Goal: Answer question/provide support: Answer question/provide support

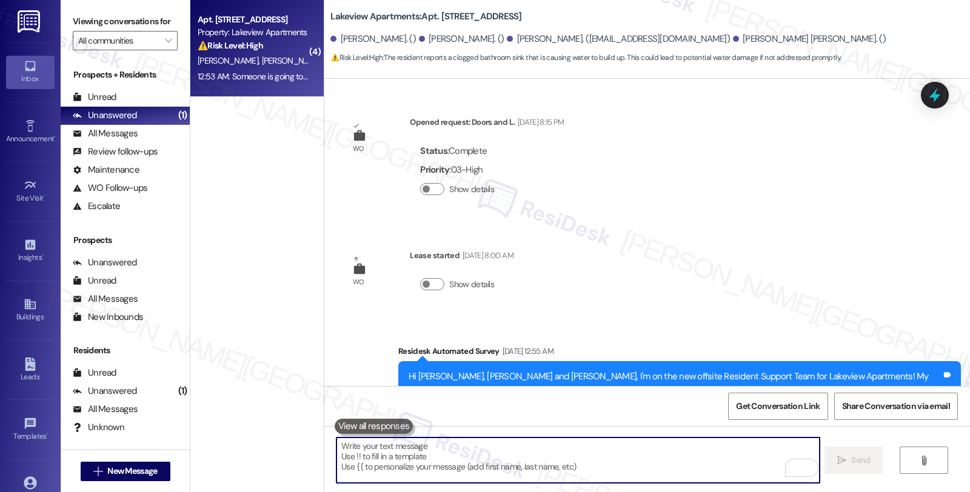
scroll to position [5609, 0]
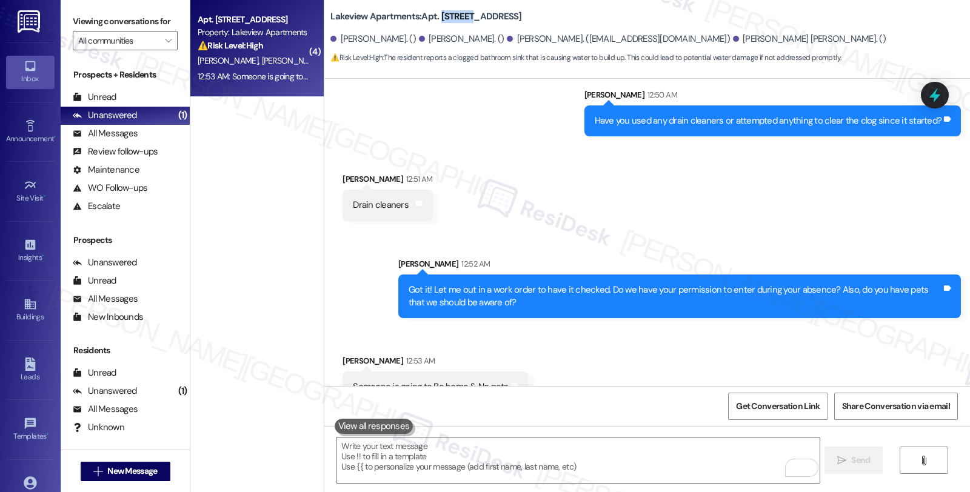
drag, startPoint x: 432, startPoint y: 16, endPoint x: 465, endPoint y: 13, distance: 32.8
click at [465, 13] on b "Lakeview Apartments: Apt. [STREET_ADDRESS]" at bounding box center [425, 16] width 191 height 13
copy b "104~16H"
drag, startPoint x: 342, startPoint y: 361, endPoint x: 503, endPoint y: 367, distance: 160.7
click at [503, 372] on div "Someone is going to Be home & No pets Tags and notes" at bounding box center [434, 387] width 185 height 31
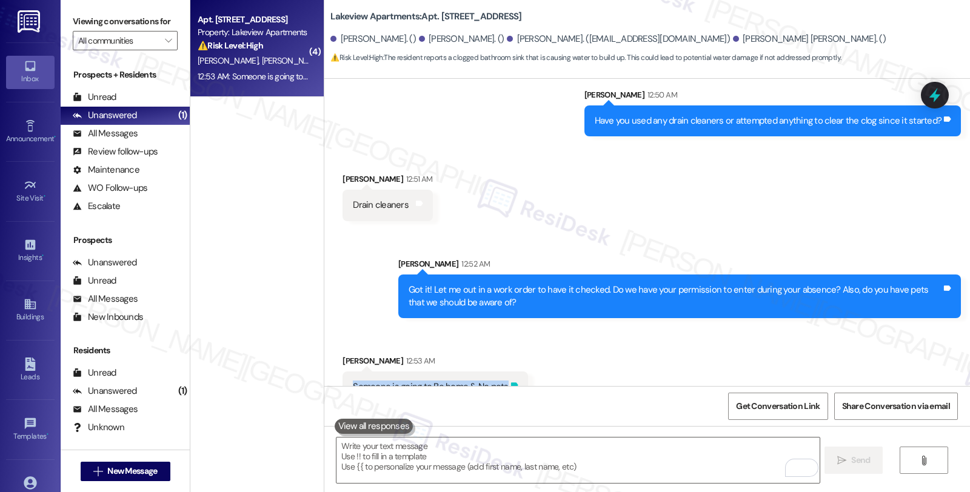
copy div "Someone is going to Be home & No pets Tags and notes"
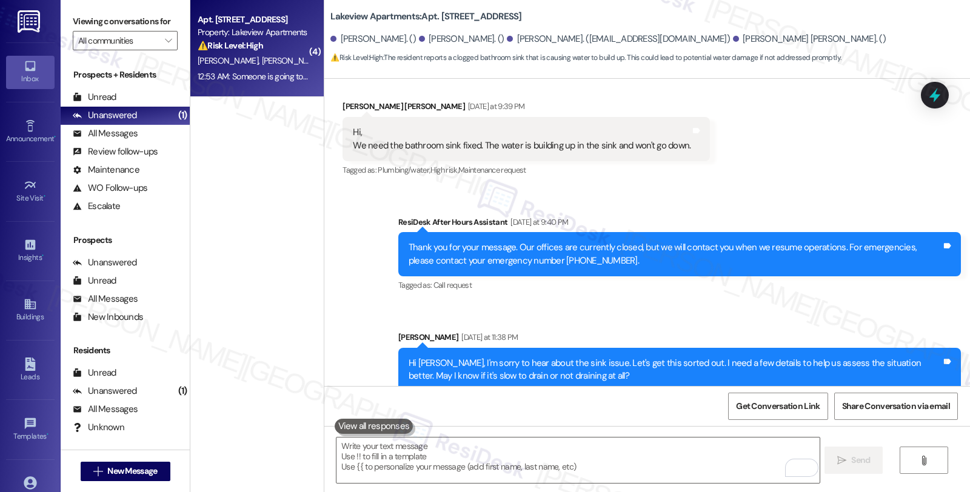
scroll to position [4936, 0]
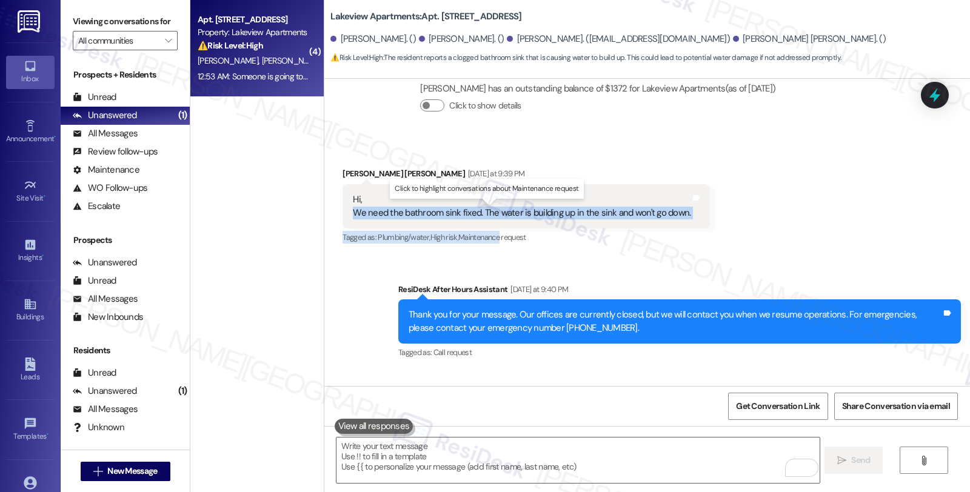
drag, startPoint x: 342, startPoint y: 184, endPoint x: 497, endPoint y: 213, distance: 157.8
click at [497, 213] on div "[PERSON_NAME] [PERSON_NAME] [DATE] at 9:39 PM Hi, We need the bathroom sink fix…" at bounding box center [525, 206] width 367 height 79
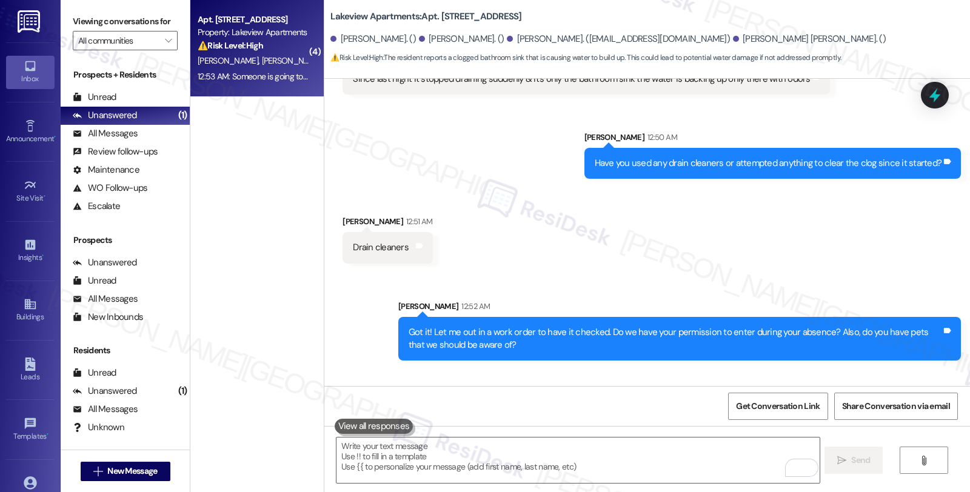
scroll to position [5609, 0]
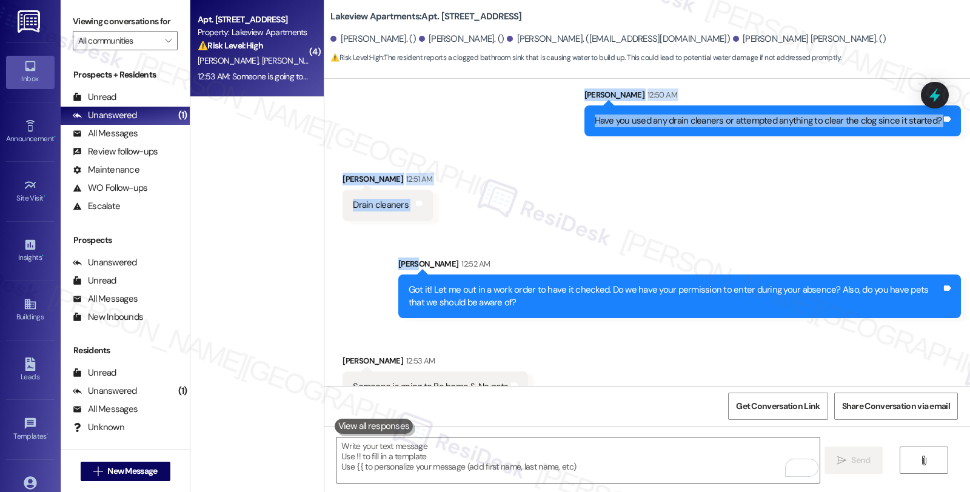
click at [480, 230] on div "Sent via SMS [PERSON_NAME] 12:52 AM Got it! Let me out in a work order to have …" at bounding box center [646, 279] width 645 height 98
copy div "We need the bathroom sink fixed. The water is building up in the sink and won't…"
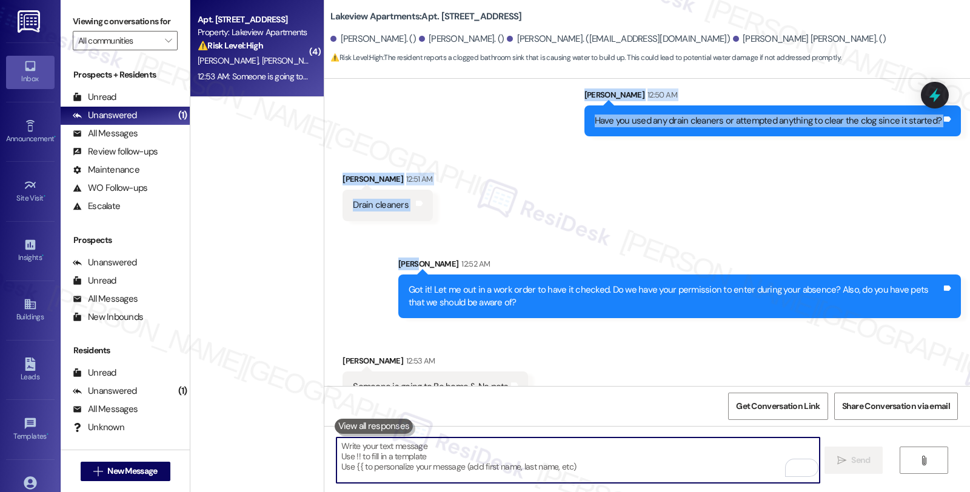
click at [394, 449] on textarea "To enrich screen reader interactions, please activate Accessibility in Grammarl…" at bounding box center [577, 460] width 482 height 45
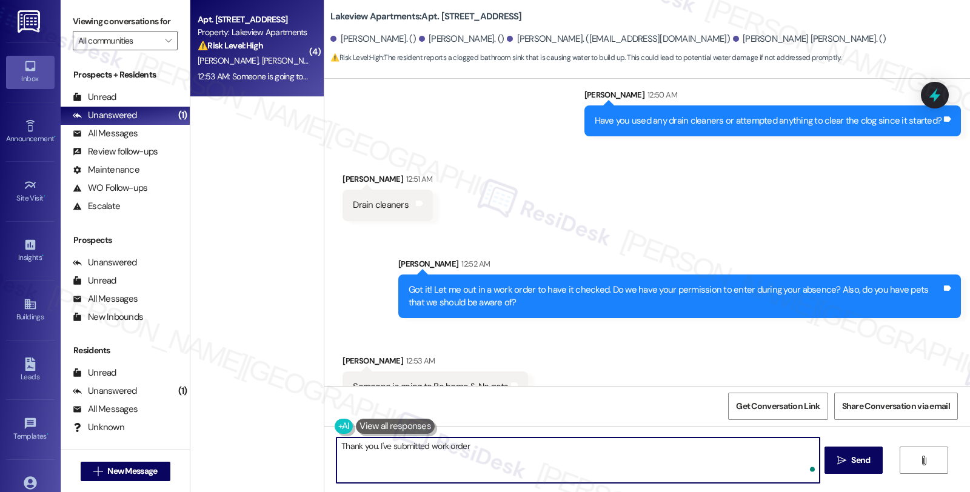
paste textarea "14525-1"
click at [462, 447] on textarea "Thank you. I've submitted work order 14525-1" at bounding box center [577, 460] width 482 height 45
click at [516, 447] on textarea "Thank you. I've submitted work order #14525-1" at bounding box center [577, 460] width 482 height 45
type textarea "Thank you. I've submitted work order #14525-1 for this. Please let me know if y…"
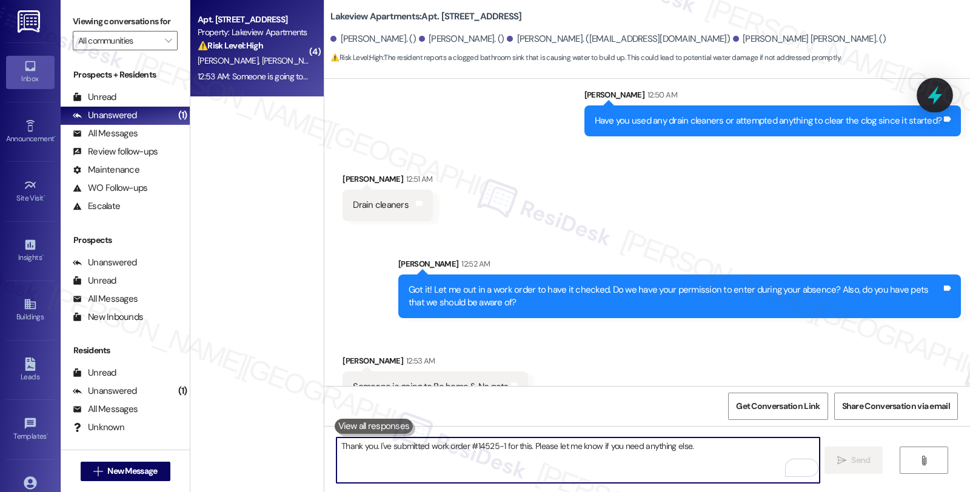
scroll to position [5609, 0]
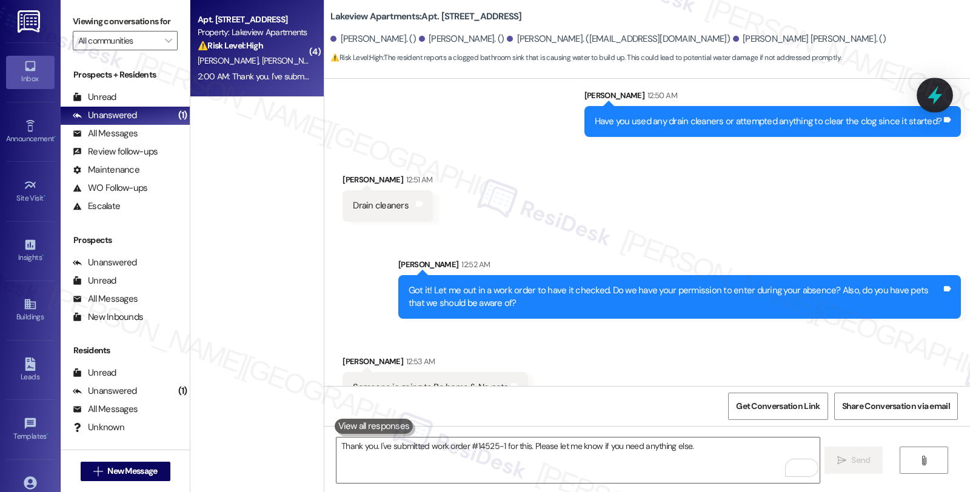
click at [930, 93] on icon at bounding box center [934, 95] width 21 height 21
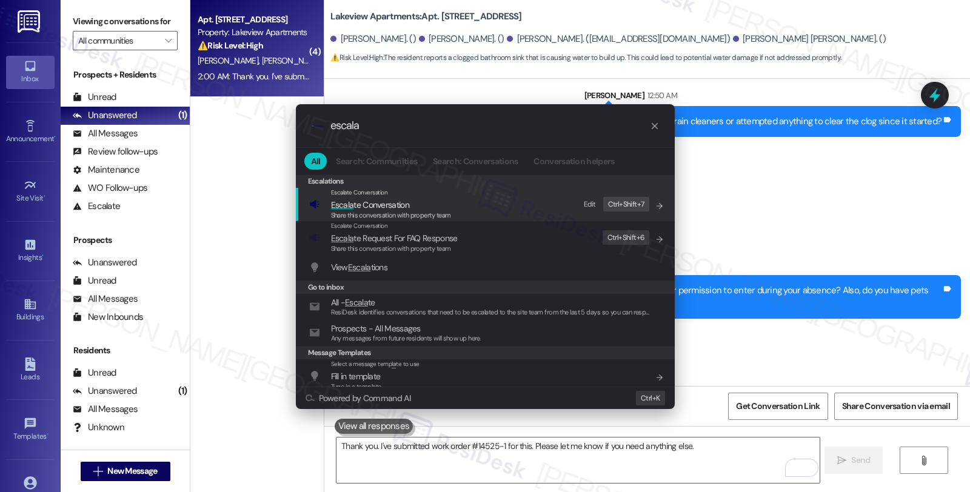
type input "escala"
click at [409, 204] on span "Escala te Conversation" at bounding box center [391, 204] width 120 height 13
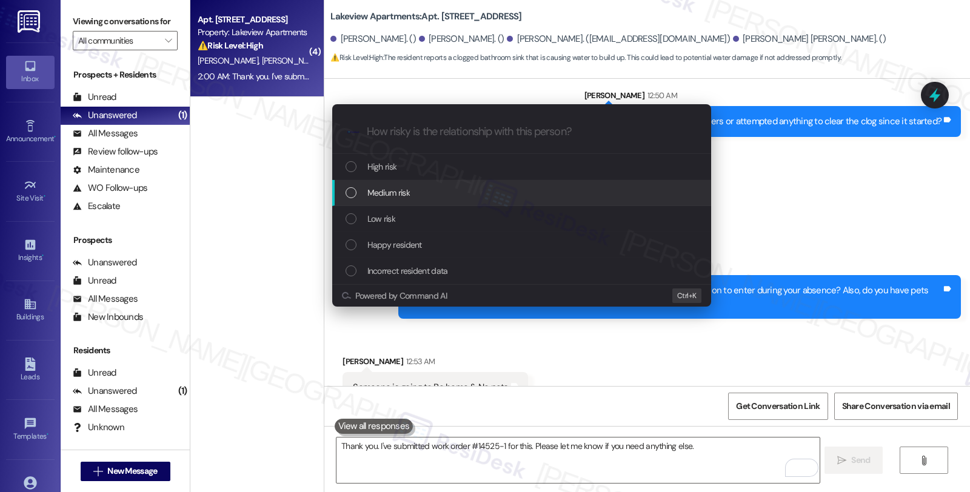
click at [396, 191] on span "Medium risk" at bounding box center [388, 192] width 42 height 13
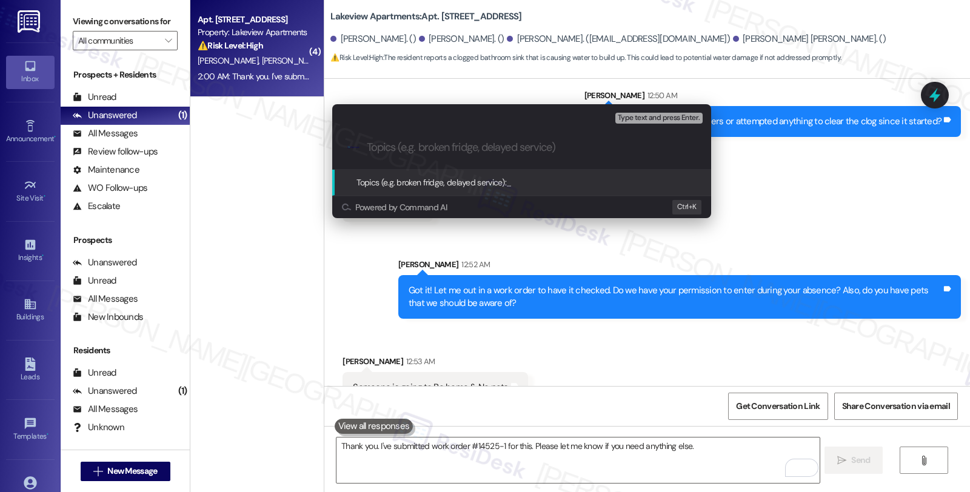
paste input "14525-1"
click at [367, 146] on input "14525-1 (clogged bathroom sink)" at bounding box center [526, 147] width 319 height 13
paste input "Work Order Filed by ResiDesk - WO #"
type input "Work Order Filed by ResiDesk - WO #14525-1 (clogged bathroom sink)"
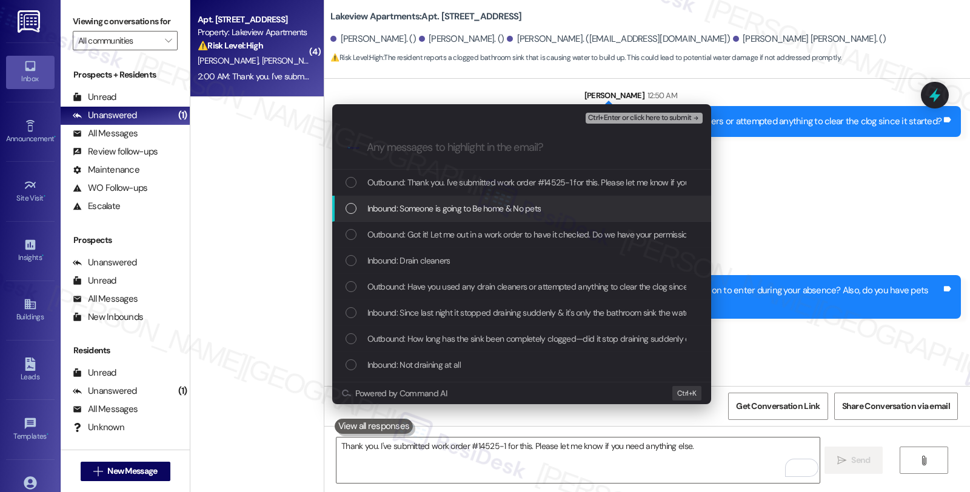
click at [410, 202] on span "Inbound: Someone is going to Be home & No pets" at bounding box center [454, 208] width 174 height 13
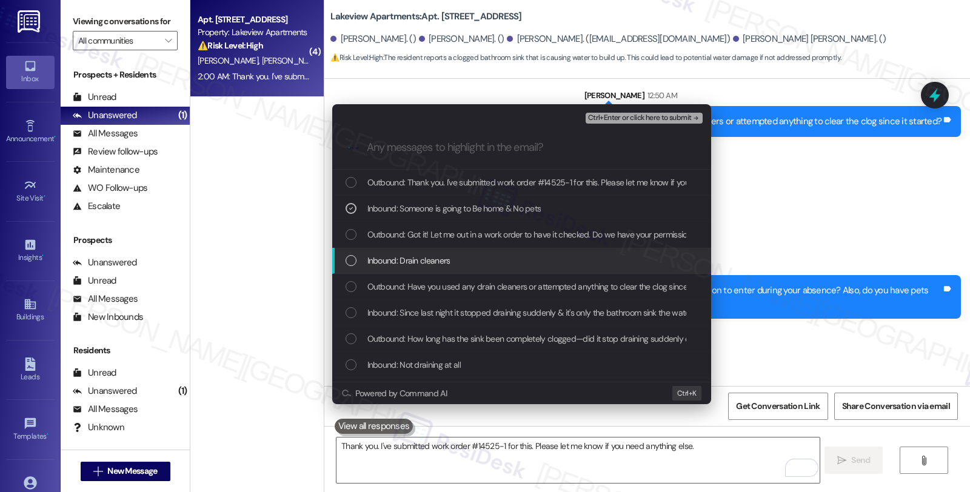
click at [403, 256] on span "Inbound: Drain cleaners" at bounding box center [408, 260] width 83 height 13
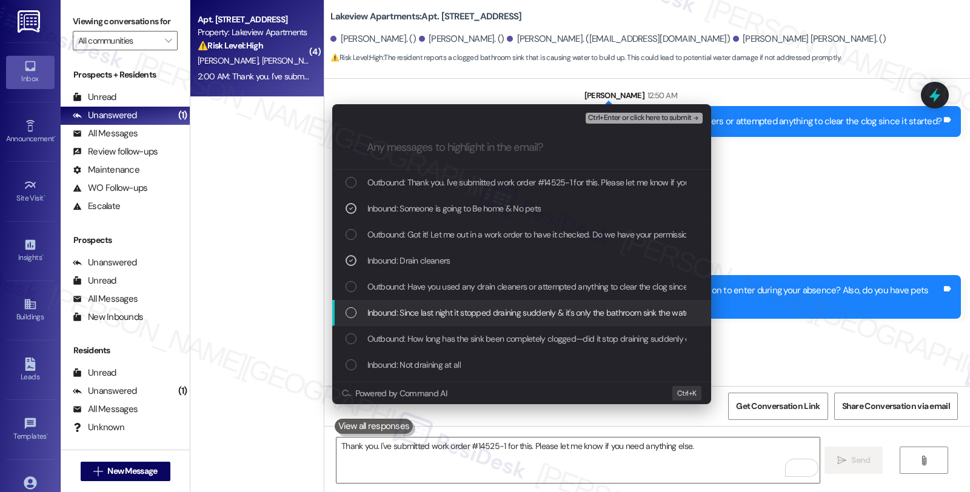
click at [403, 309] on span "Inbound: Since last night it stopped draining suddenly & it's only the bathroom…" at bounding box center [592, 312] width 450 height 13
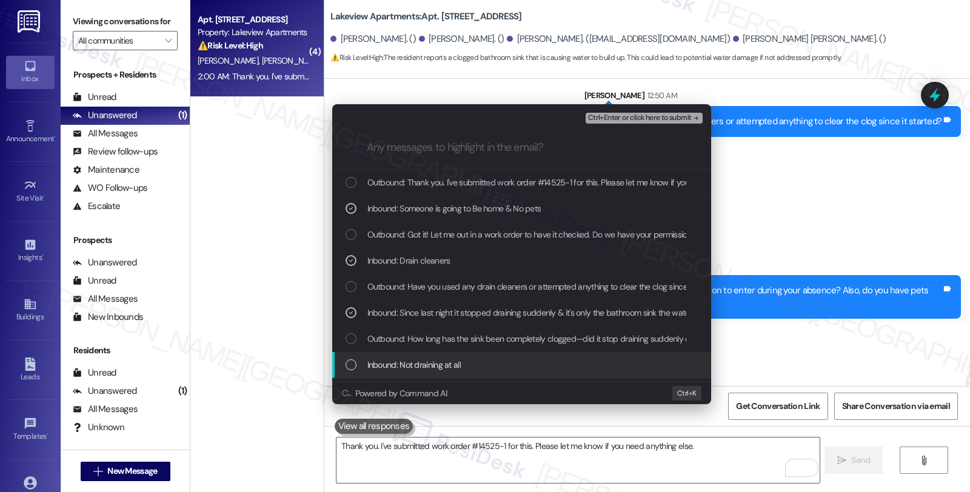
click at [431, 362] on span "Inbound: Not draining at all" at bounding box center [413, 364] width 93 height 13
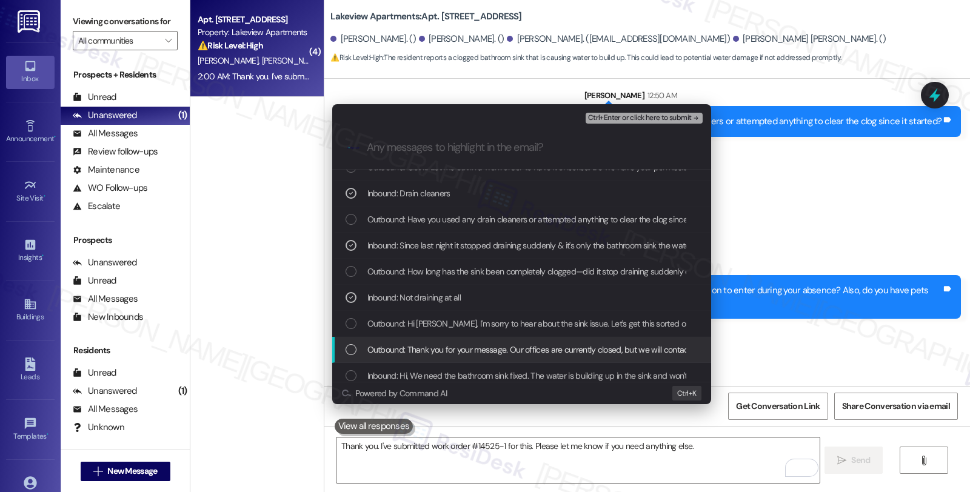
scroll to position [135, 0]
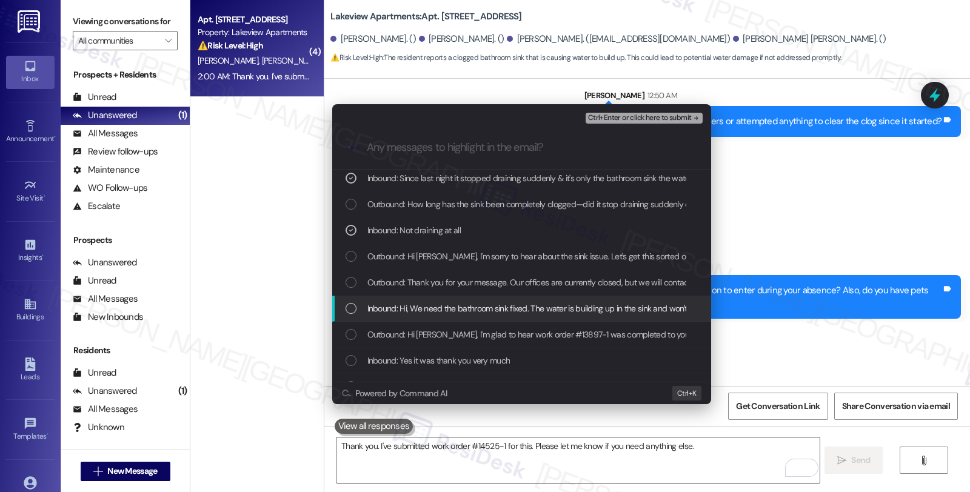
click at [427, 308] on span "Inbound: Hi, We need the bathroom sink fixed. The water is building up in the s…" at bounding box center [544, 308] width 354 height 13
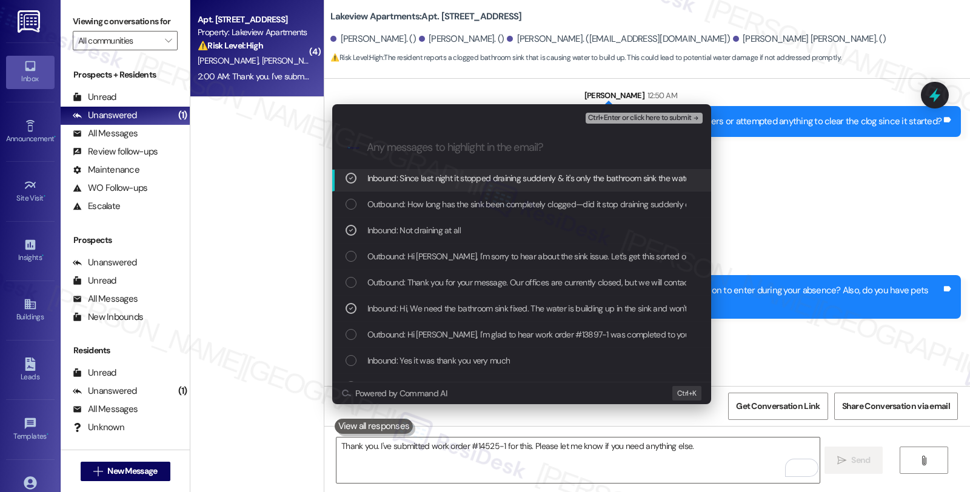
click at [625, 118] on span "Ctrl+Enter or click here to submit" at bounding box center [640, 118] width 104 height 8
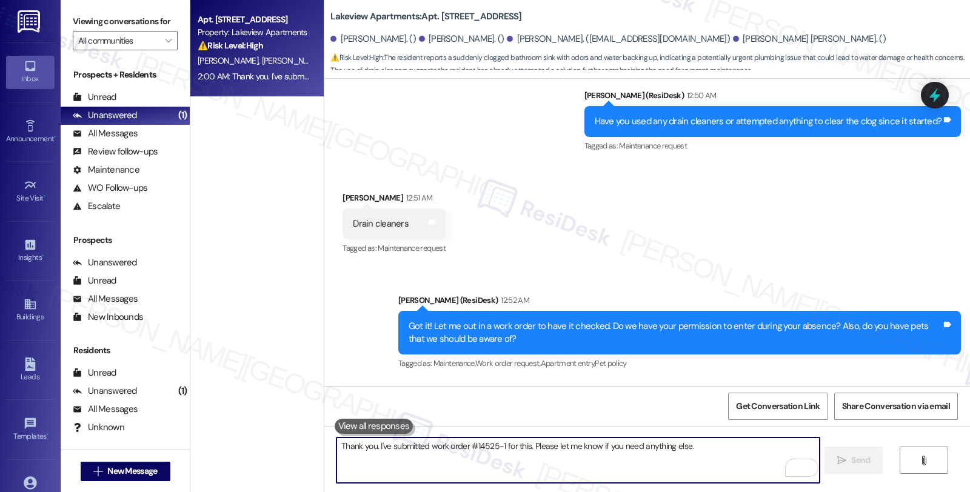
scroll to position [5903, 0]
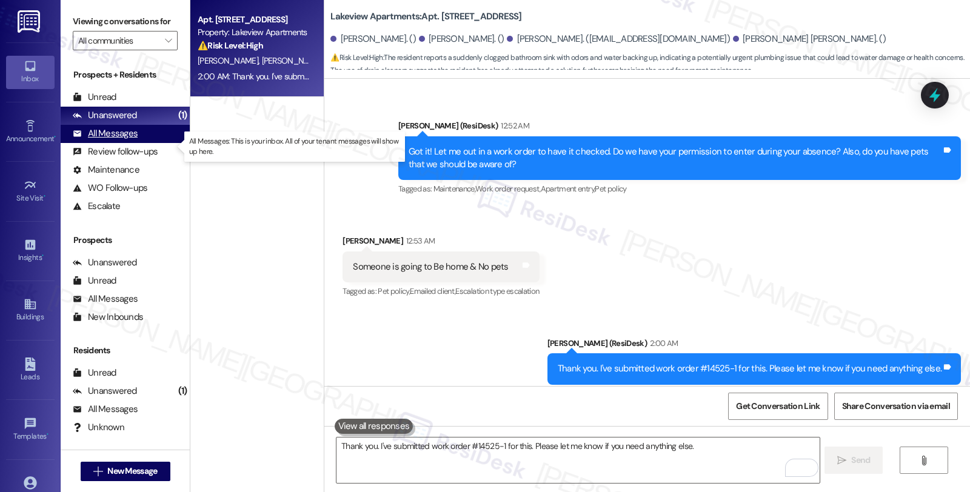
click at [134, 140] on div "All Messages" at bounding box center [105, 133] width 65 height 13
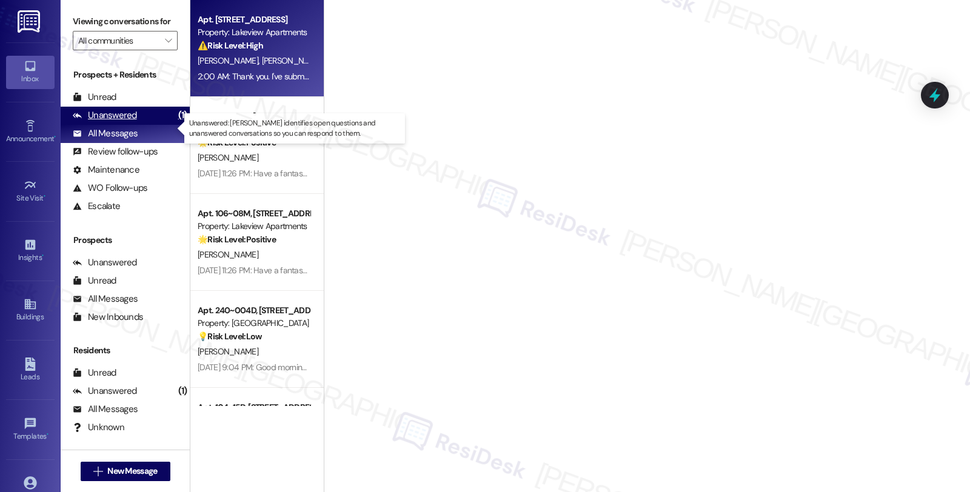
click at [134, 122] on div "Unanswered" at bounding box center [105, 115] width 64 height 13
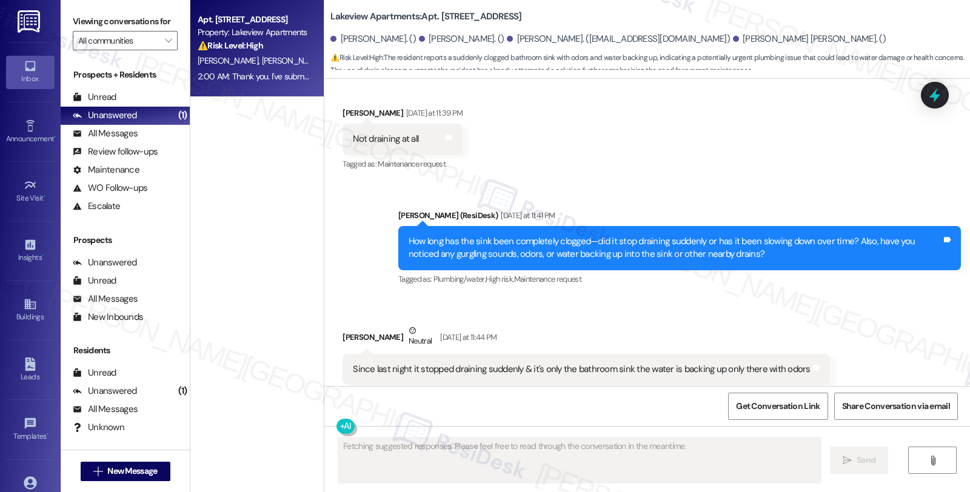
scroll to position [5801, 0]
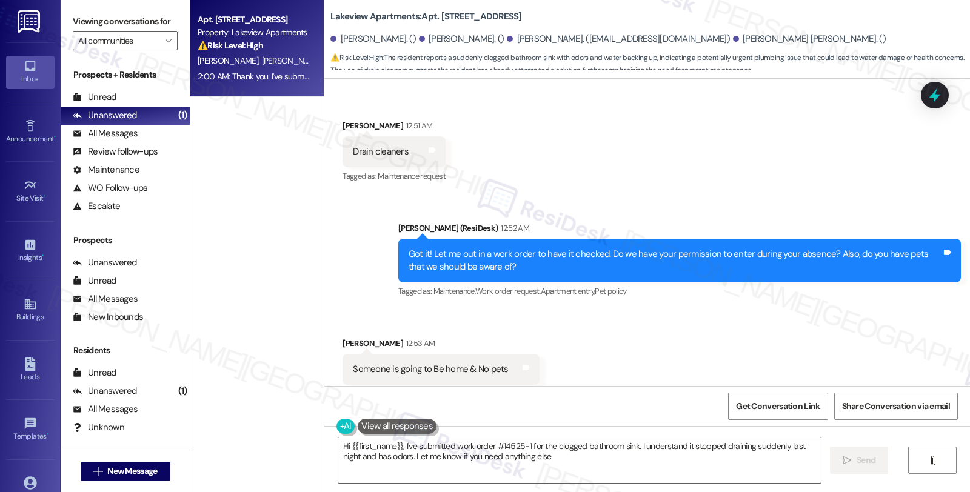
type textarea "Hi {{first_name}}, I've submitted work order #14525-1 for the clogged bathroom …"
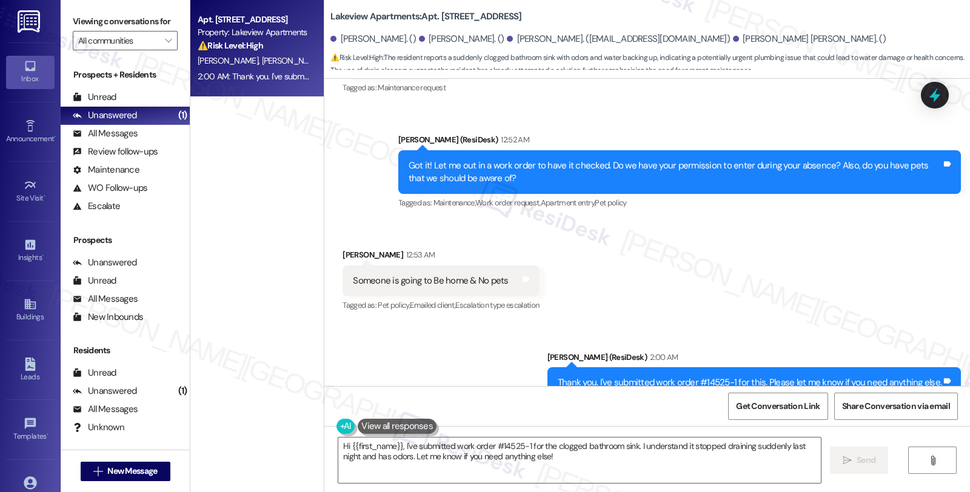
scroll to position [5903, 0]
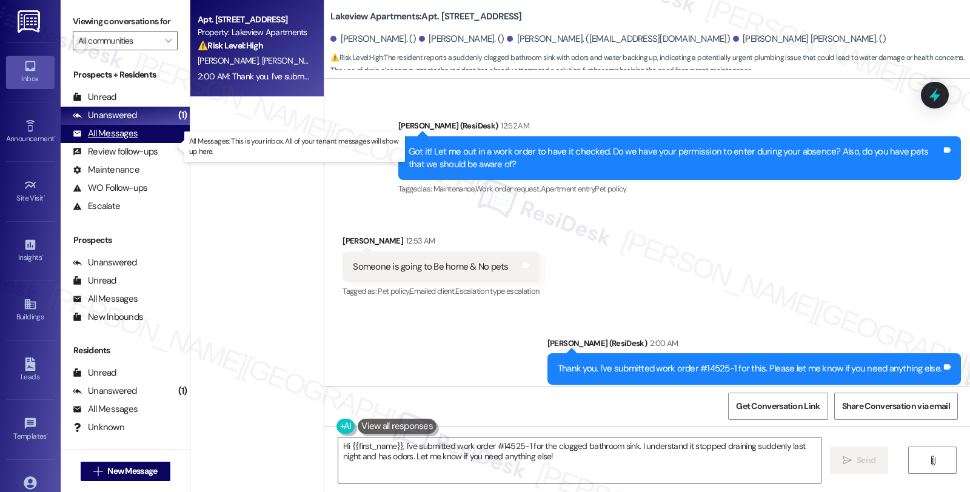
click at [121, 140] on div "All Messages" at bounding box center [105, 133] width 65 height 13
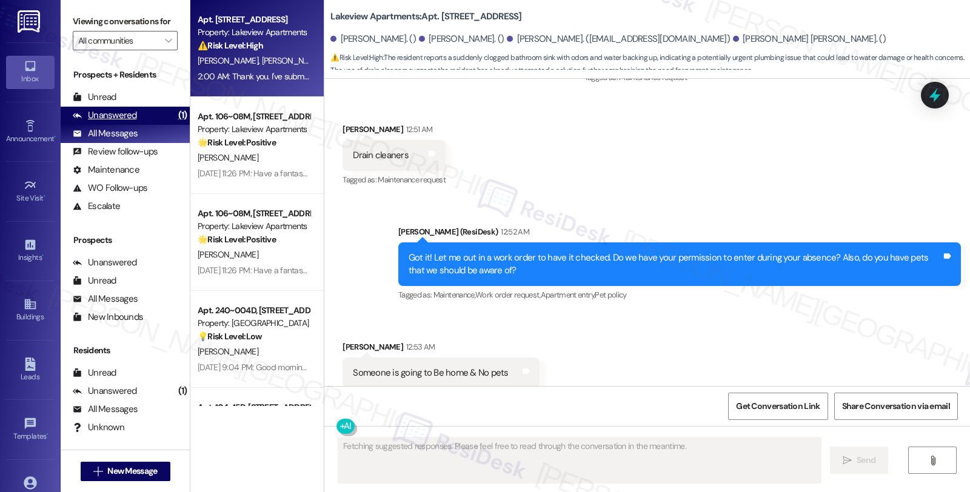
scroll to position [5801, 0]
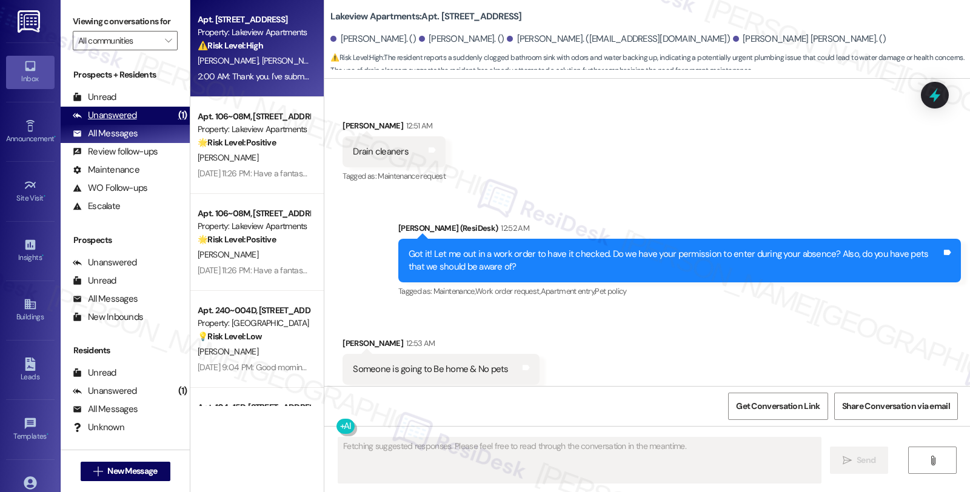
click at [126, 122] on div "Unanswered" at bounding box center [105, 115] width 64 height 13
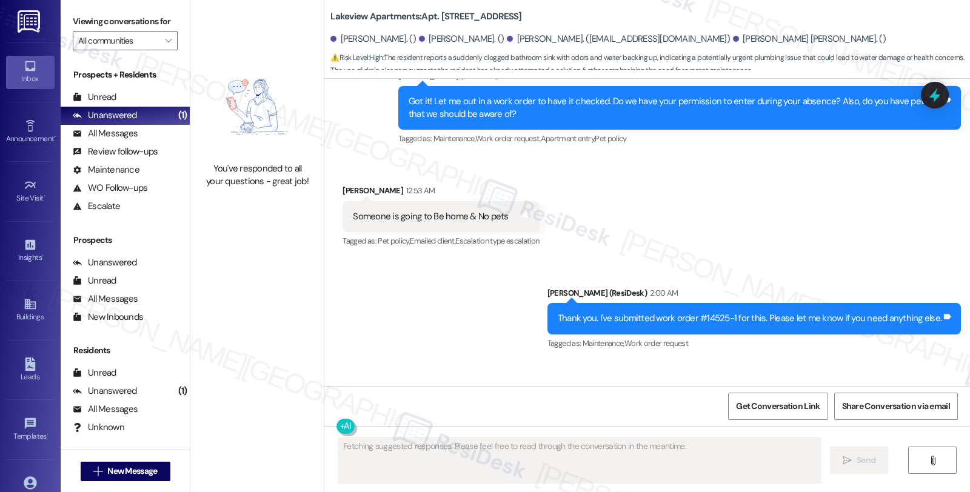
scroll to position [6137, 0]
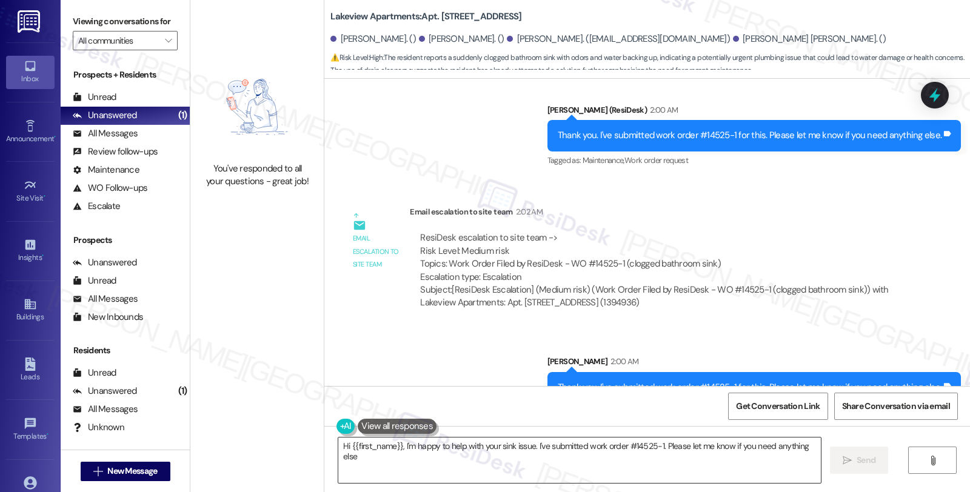
type textarea "Hi {{first_name}}, I'm happy to help with your sink issue. I've submitted work …"
